Goal: Navigation & Orientation: Go to known website

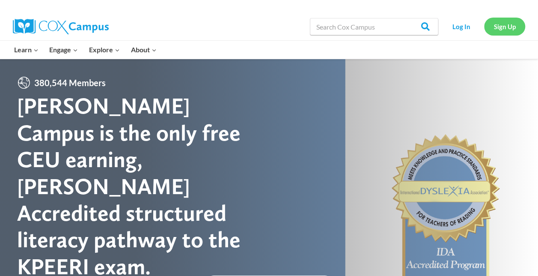
click at [508, 27] on link "Sign Up" at bounding box center [504, 27] width 41 height 18
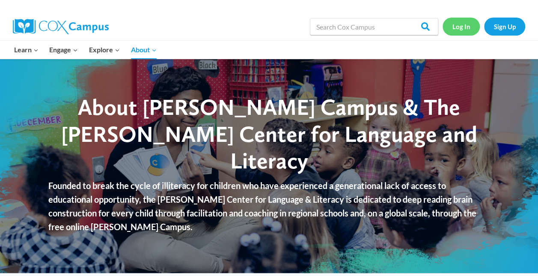
click at [451, 27] on link "Log In" at bounding box center [461, 27] width 37 height 18
